Goal: Check status

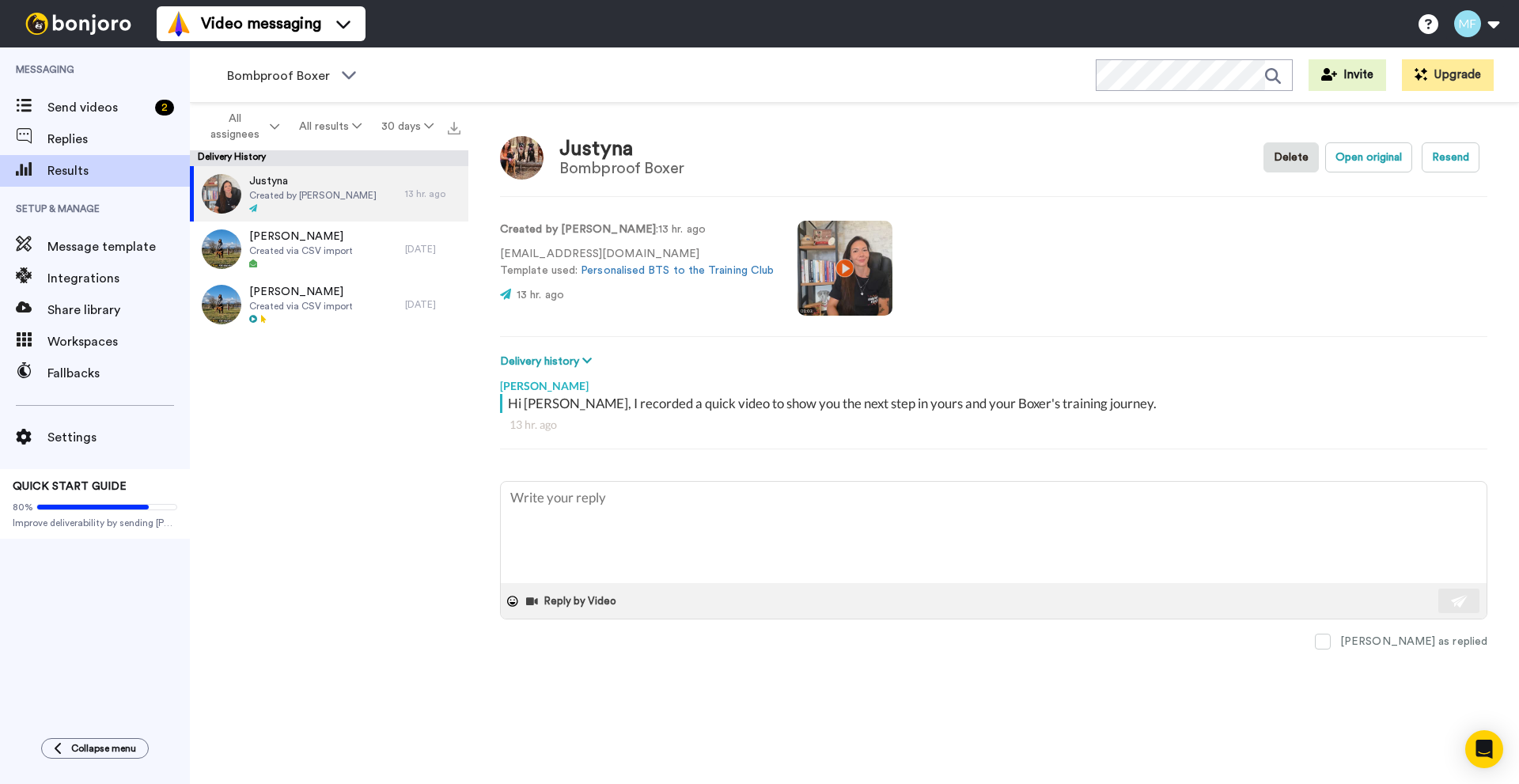
click at [299, 197] on span "Created by [PERSON_NAME]" at bounding box center [313, 195] width 127 height 13
type textarea "x"
